Goal: Information Seeking & Learning: Learn about a topic

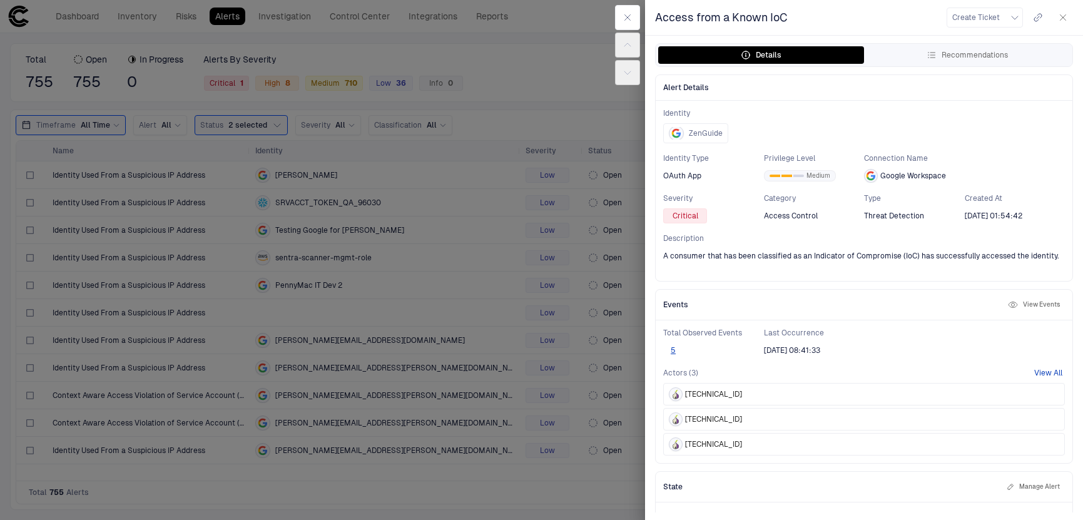
click at [1047, 370] on button "View All" at bounding box center [1048, 373] width 28 height 10
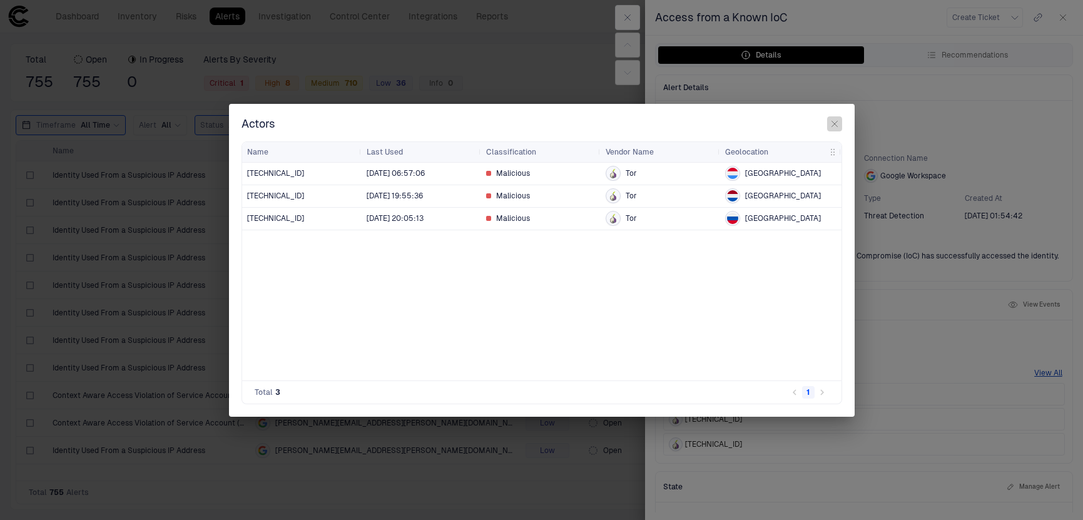
click at [835, 126] on icon "button" at bounding box center [835, 124] width 10 height 10
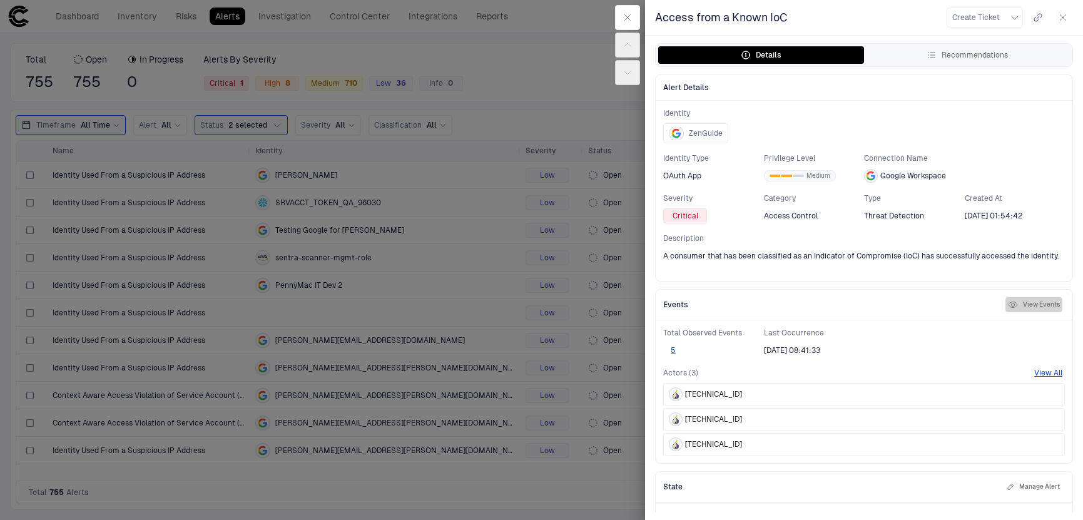
click at [1036, 305] on button "View Events" at bounding box center [1034, 304] width 57 height 15
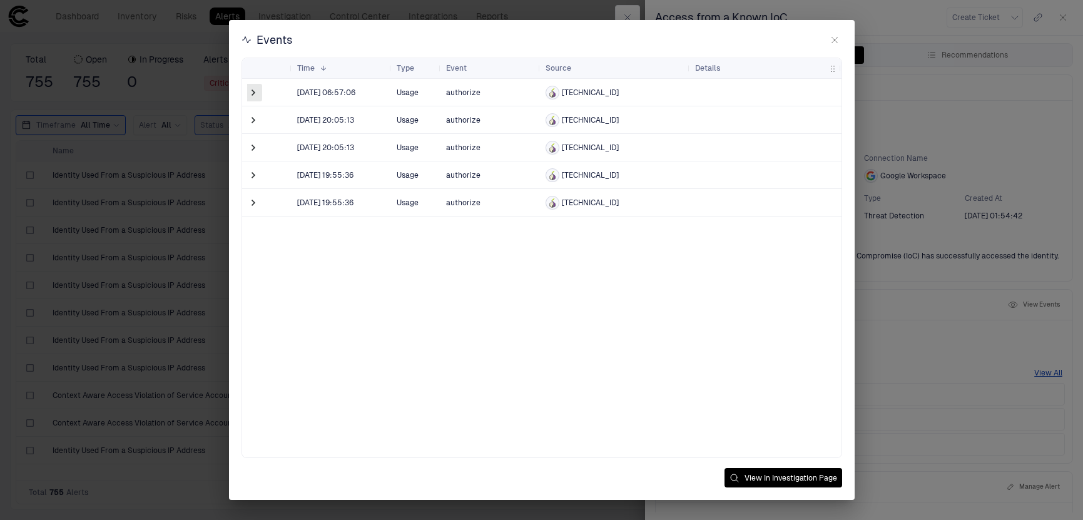
click at [252, 96] on span at bounding box center [253, 92] width 13 height 13
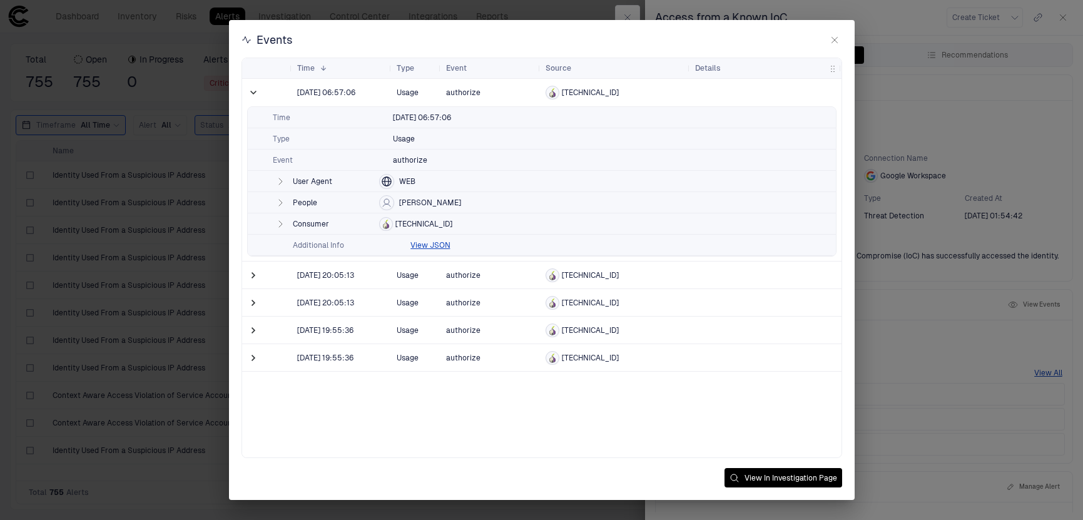
click at [280, 178] on icon "button" at bounding box center [280, 181] width 10 height 10
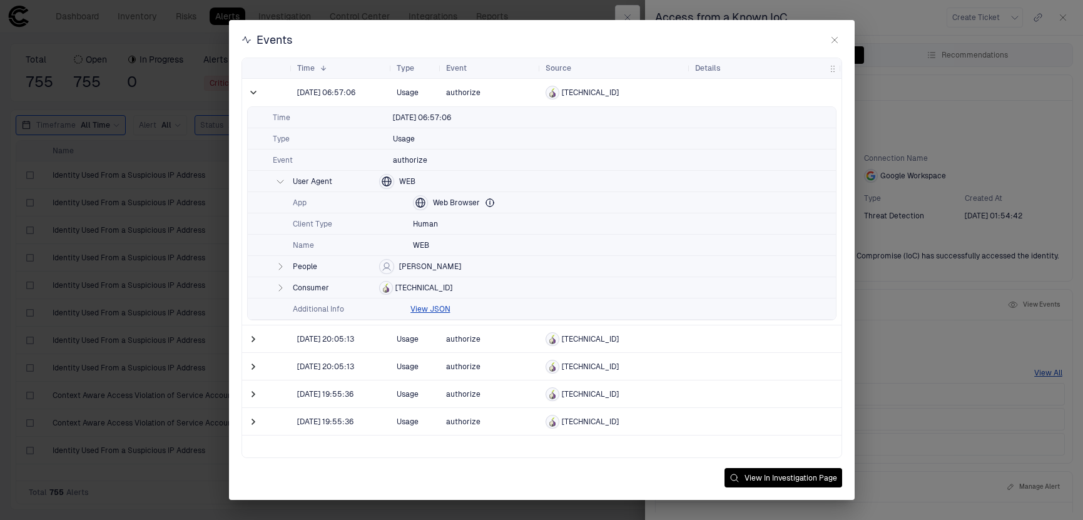
click at [277, 266] on icon "button" at bounding box center [280, 267] width 10 height 10
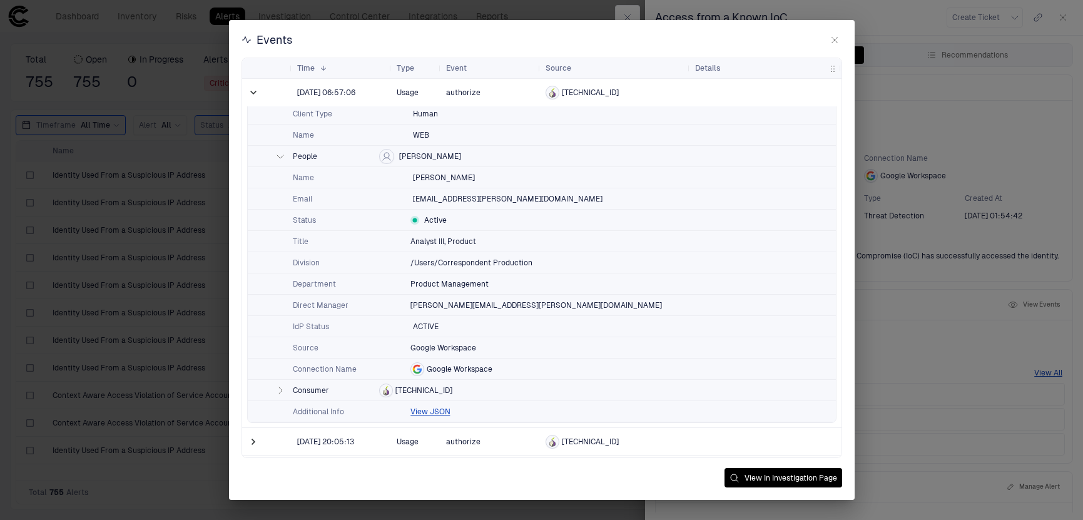
scroll to position [114, 0]
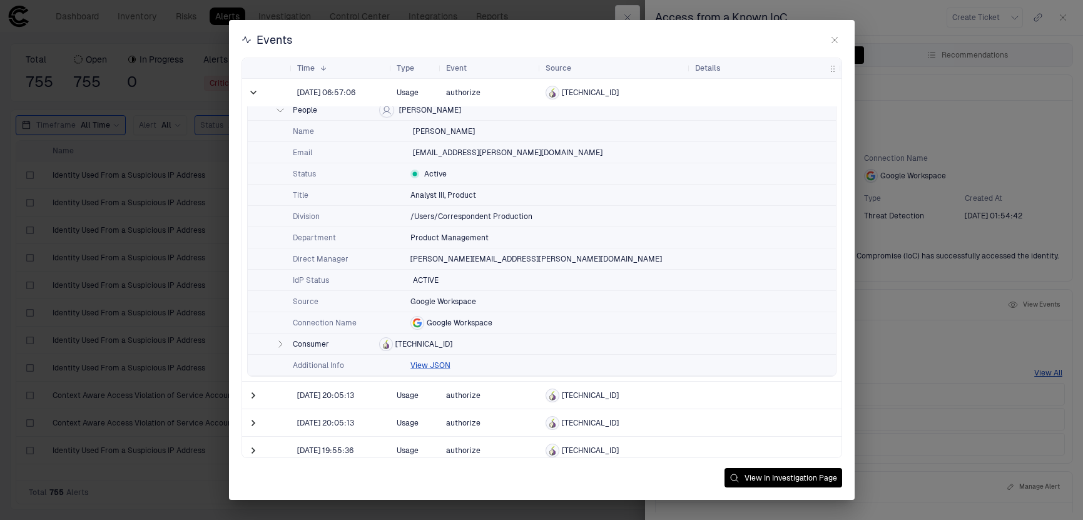
click at [282, 348] on icon "button" at bounding box center [280, 344] width 10 height 10
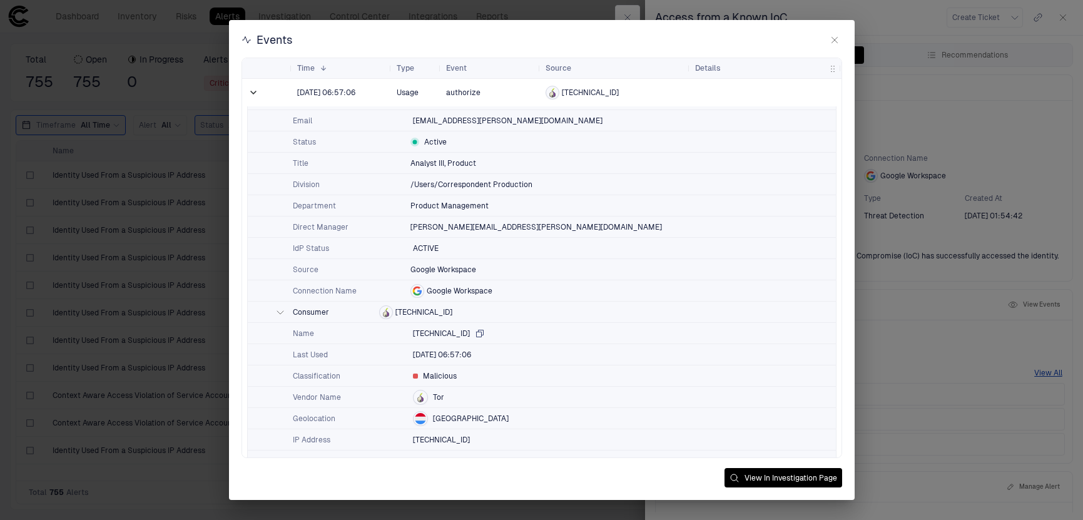
click at [476, 332] on icon "button" at bounding box center [479, 333] width 7 height 7
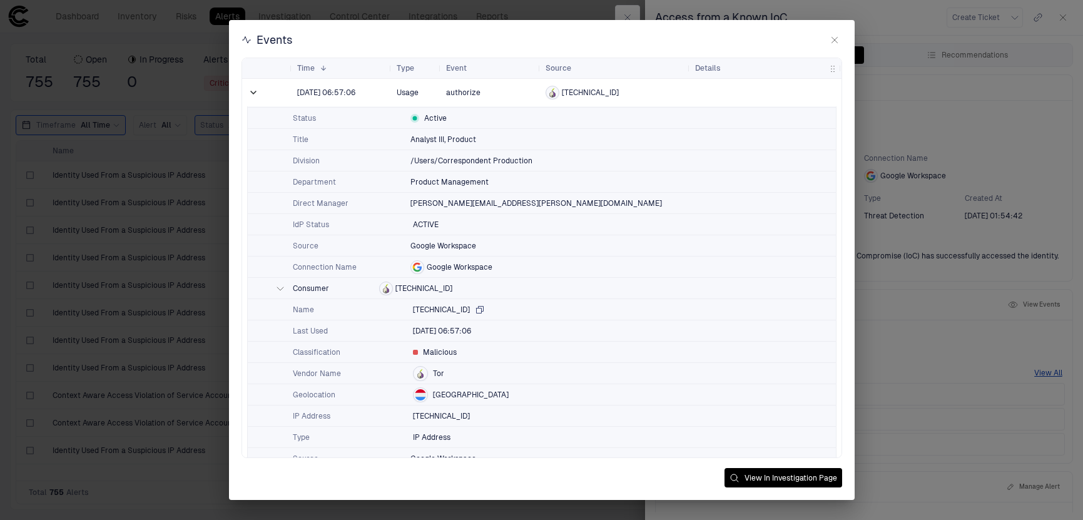
scroll to position [215, 0]
click at [252, 93] on span at bounding box center [253, 92] width 13 height 13
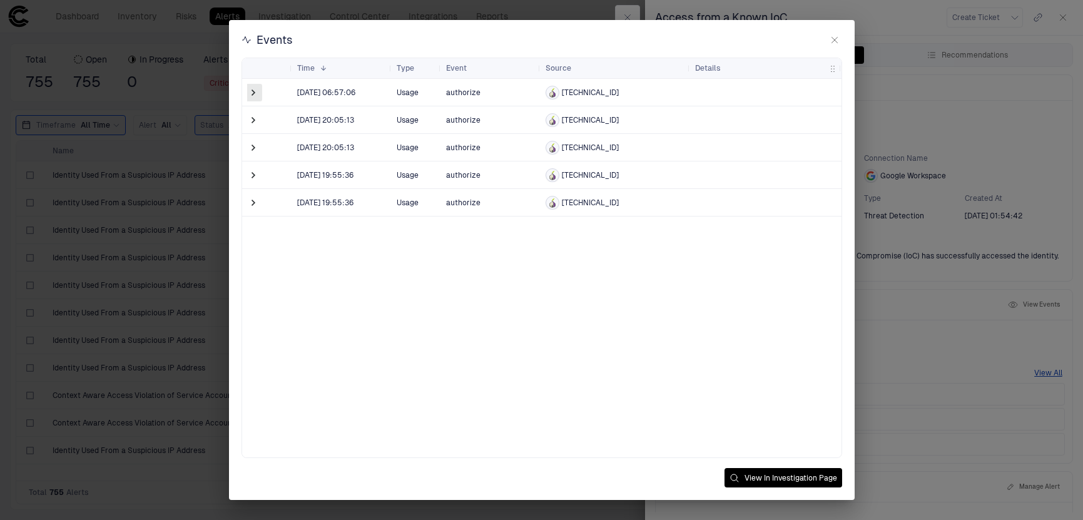
scroll to position [0, 0]
click at [256, 124] on span at bounding box center [253, 120] width 13 height 13
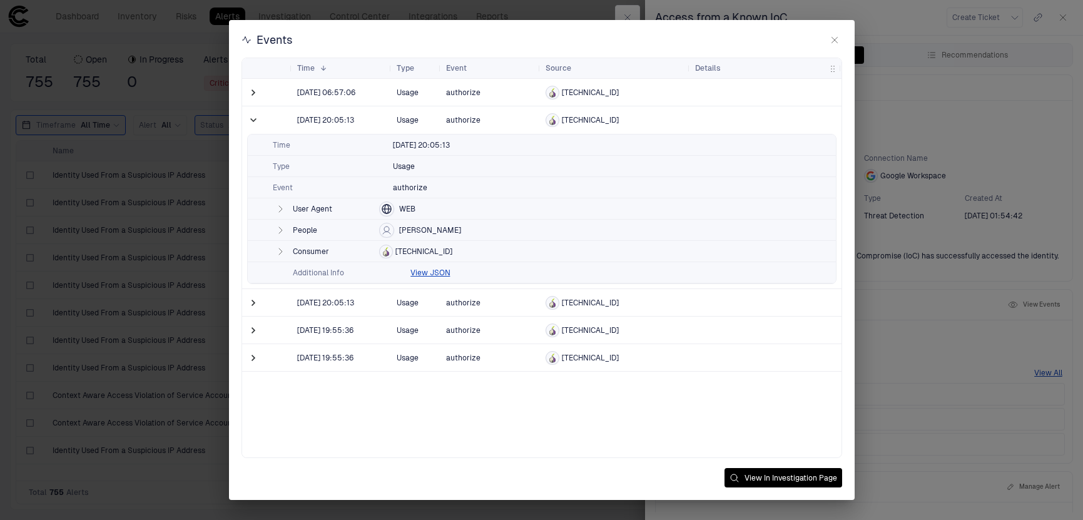
click at [276, 210] on icon "button" at bounding box center [280, 209] width 10 height 10
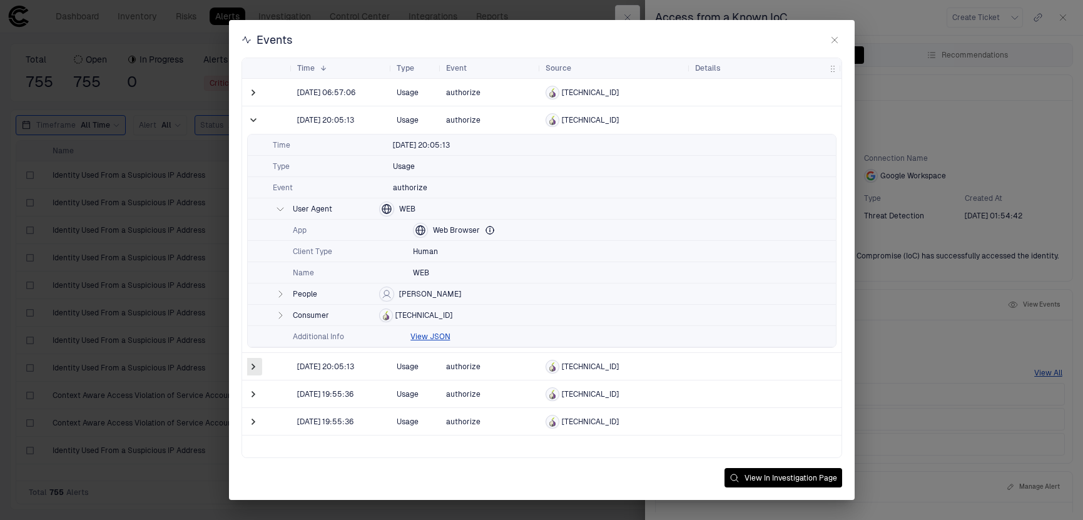
click at [255, 367] on span at bounding box center [253, 366] width 13 height 13
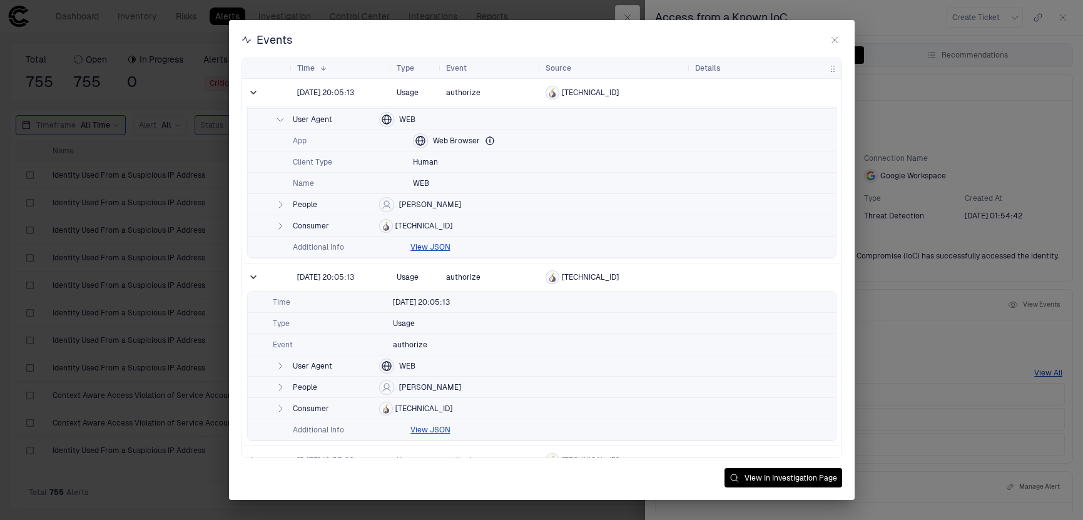
scroll to position [133, 0]
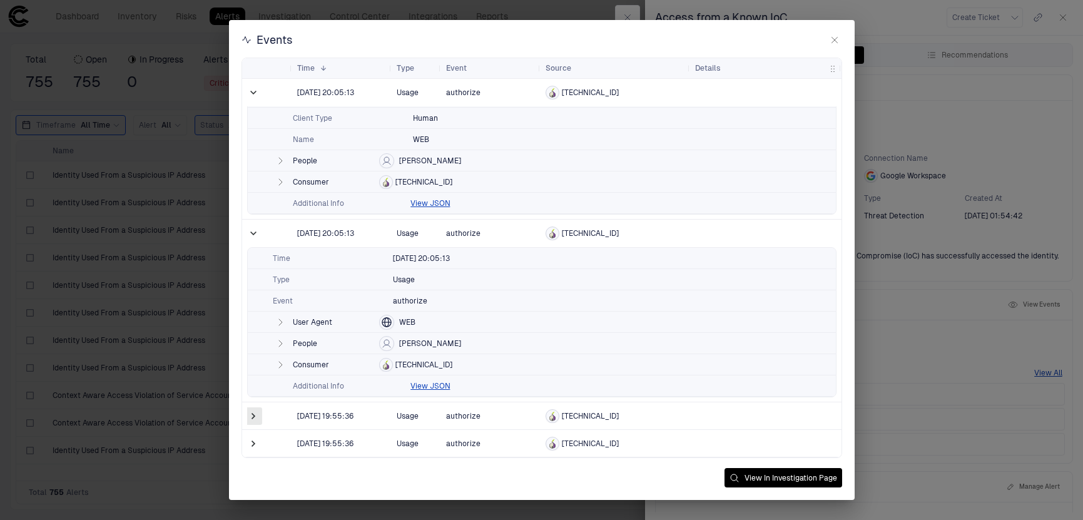
click at [253, 414] on span at bounding box center [253, 416] width 13 height 13
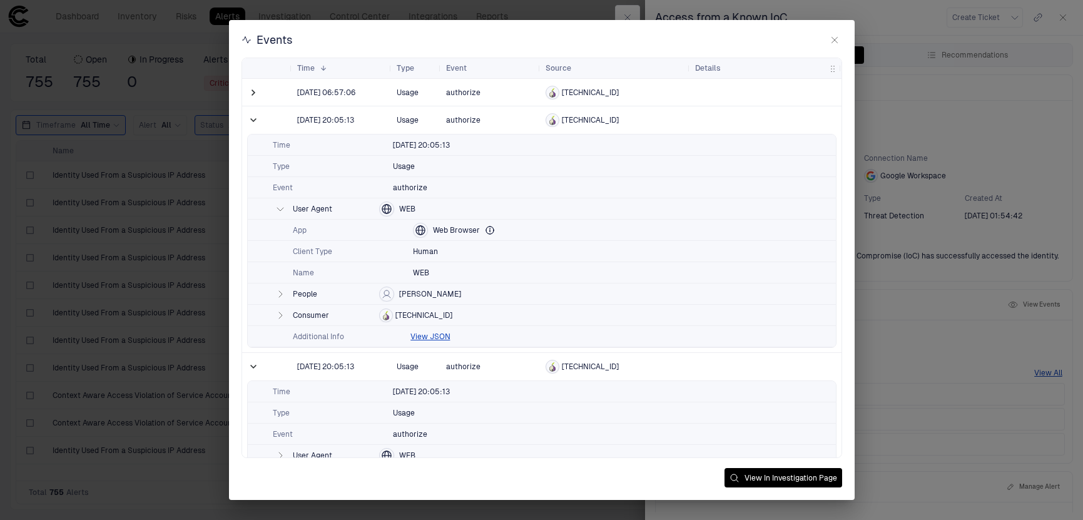
scroll to position [2, 0]
click at [624, 90] on div "[TECHNICAL_ID]" at bounding box center [616, 91] width 140 height 14
click at [254, 93] on span at bounding box center [253, 90] width 13 height 13
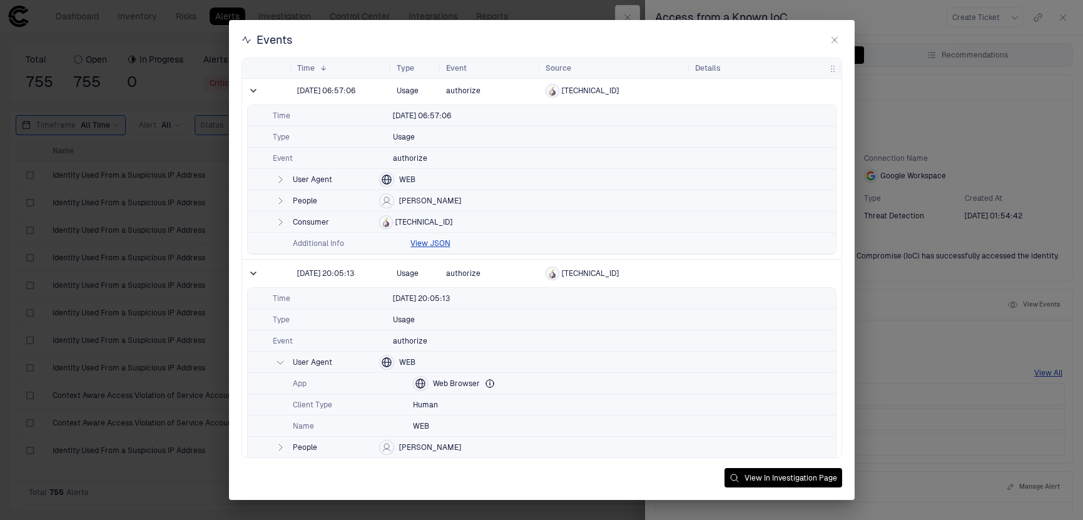
scroll to position [0, 0]
click at [402, 223] on span "[TECHNICAL_ID]" at bounding box center [423, 224] width 57 height 10
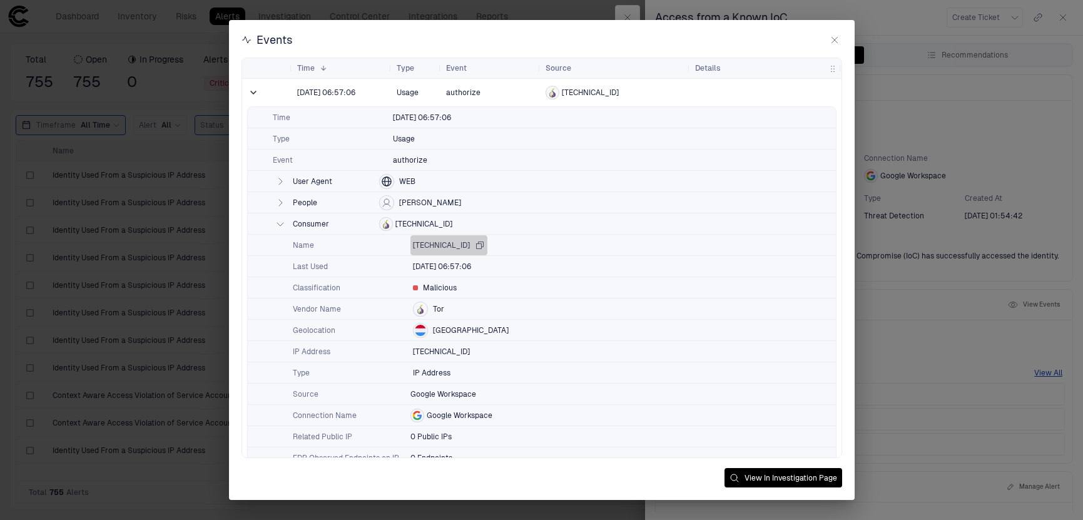
click at [476, 245] on icon "button" at bounding box center [479, 245] width 7 height 7
